Goal: Navigation & Orientation: Go to known website

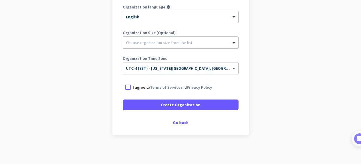
scroll to position [132, 0]
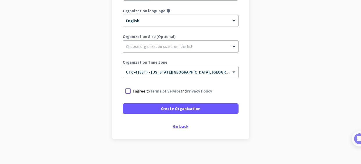
click at [176, 126] on div "Go back" at bounding box center [181, 126] width 116 height 4
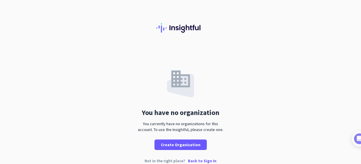
scroll to position [8, 0]
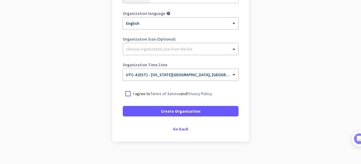
scroll to position [135, 0]
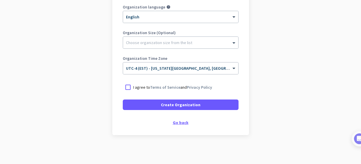
click at [178, 123] on div "Go back" at bounding box center [181, 122] width 116 height 4
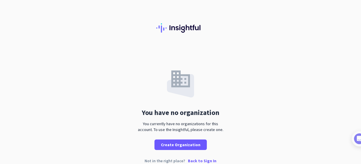
click at [203, 158] on p "Back to Sign In" at bounding box center [202, 160] width 29 height 4
